Goal: Task Accomplishment & Management: Manage account settings

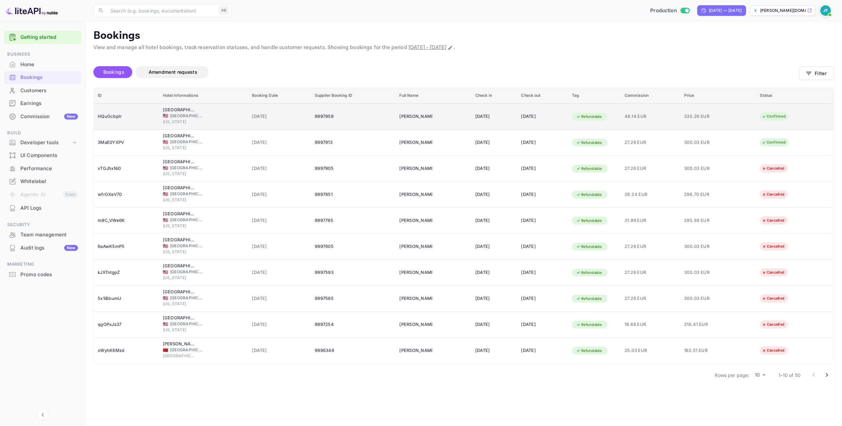
click at [311, 119] on td "9997959" at bounding box center [353, 116] width 85 height 26
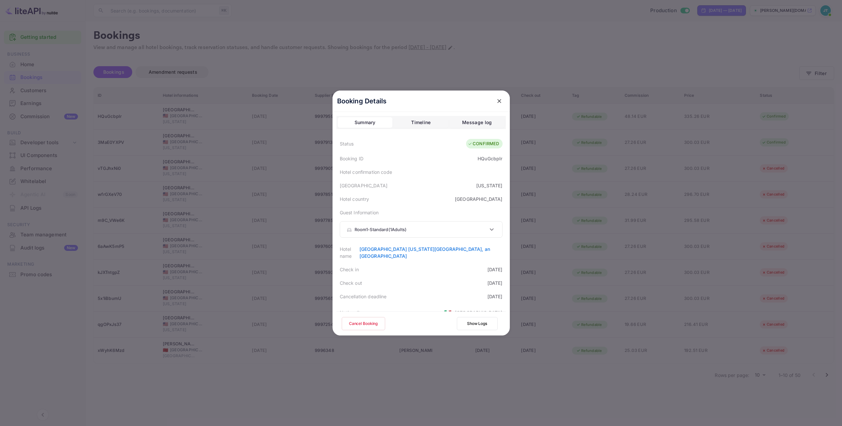
click at [353, 321] on button "Cancel Booking" at bounding box center [363, 323] width 43 height 13
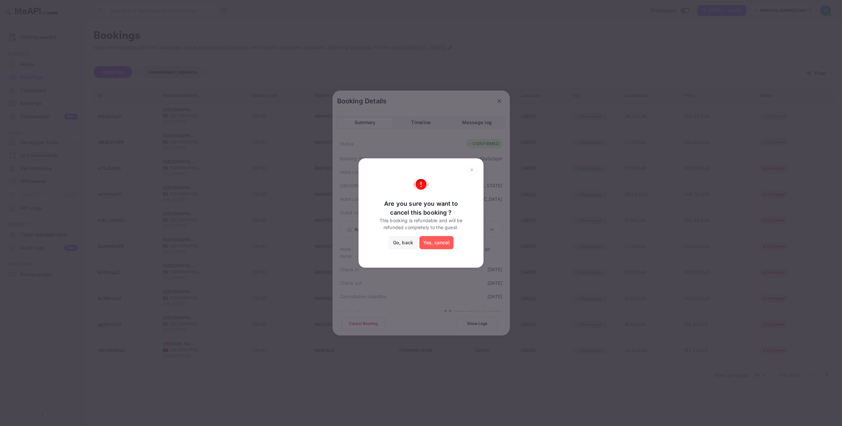
click at [443, 240] on button "Yes, cancel" at bounding box center [436, 242] width 34 height 13
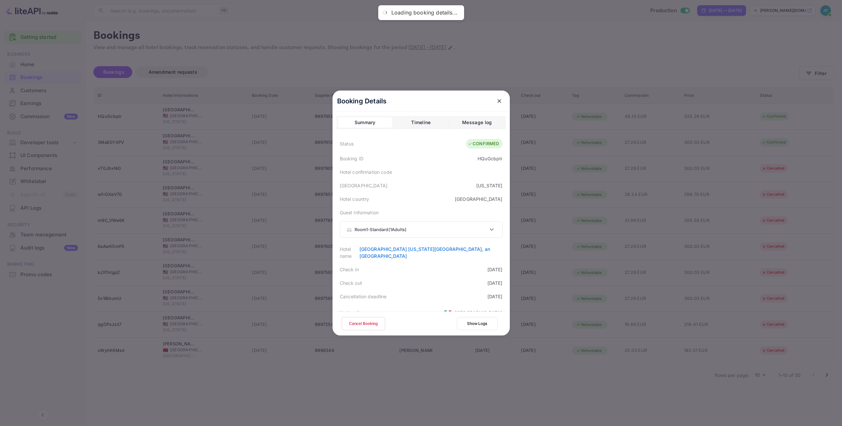
click at [433, 231] on div "Room 1 - Standard ( 1 Adults )" at bounding box center [417, 229] width 141 height 7
click at [437, 227] on div "Room 1 - Standard ( 1 Adults )" at bounding box center [421, 231] width 162 height 20
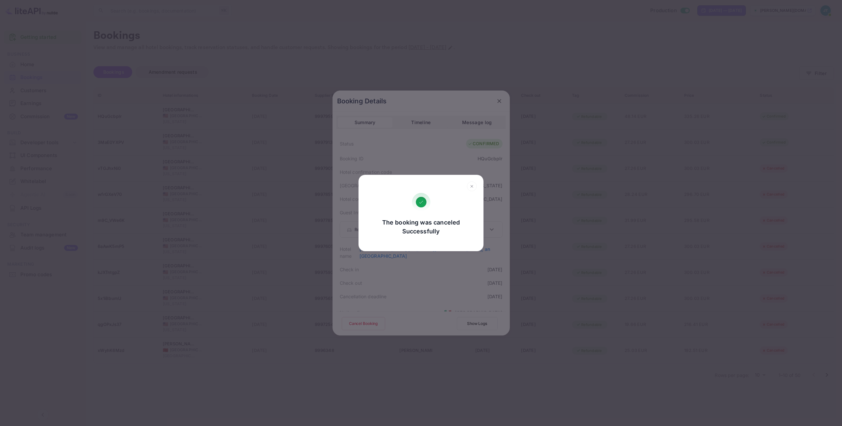
click at [471, 183] on icon at bounding box center [472, 186] width 10 height 10
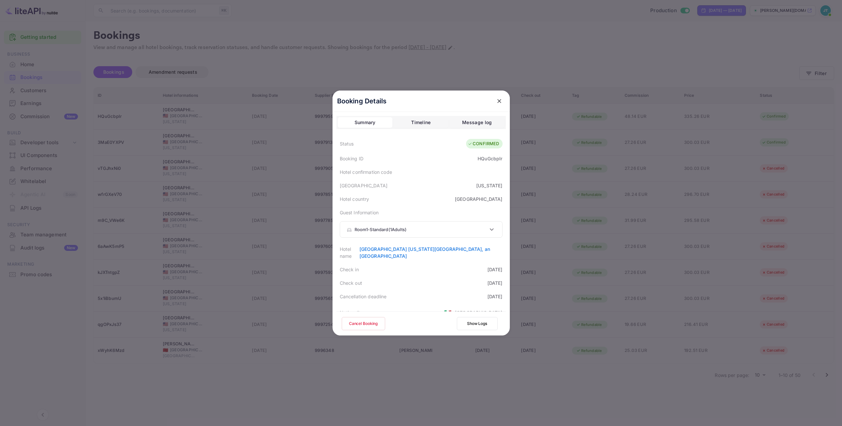
click at [496, 104] on icon "close" at bounding box center [499, 101] width 7 height 7
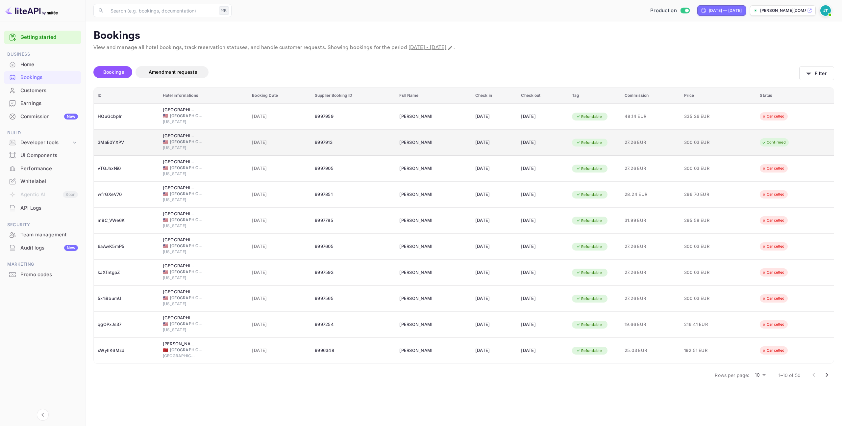
click at [290, 139] on span "[DATE]" at bounding box center [279, 142] width 55 height 7
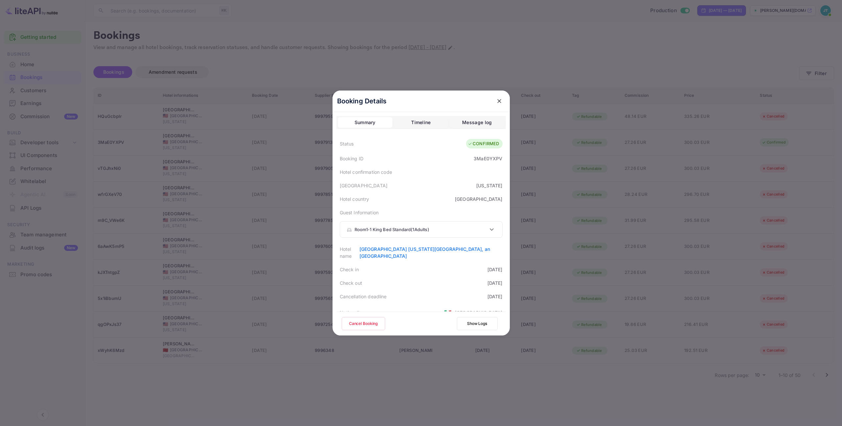
click at [367, 323] on button "Cancel Booking" at bounding box center [363, 323] width 43 height 13
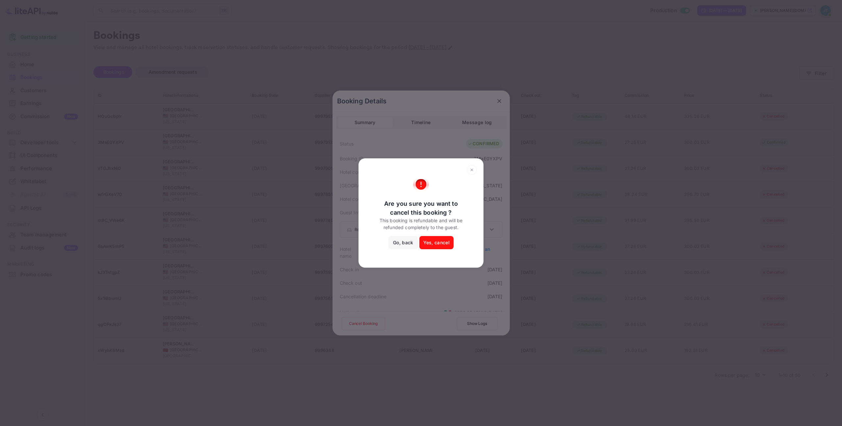
click at [436, 241] on button "Yes, cancel" at bounding box center [436, 242] width 34 height 13
